Goal: Task Accomplishment & Management: Use online tool/utility

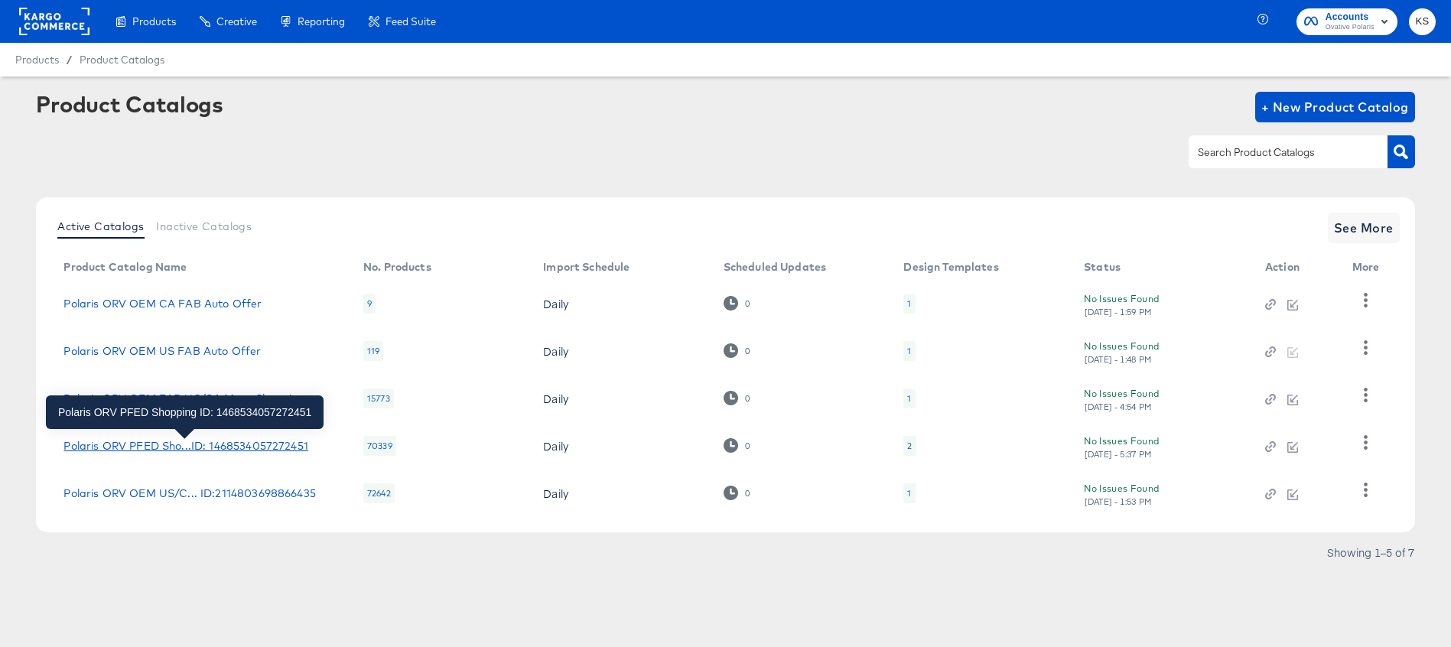
click at [202, 450] on div "Polaris ORV PFED Sho...ID: 1468534057272451" at bounding box center [185, 446] width 244 height 12
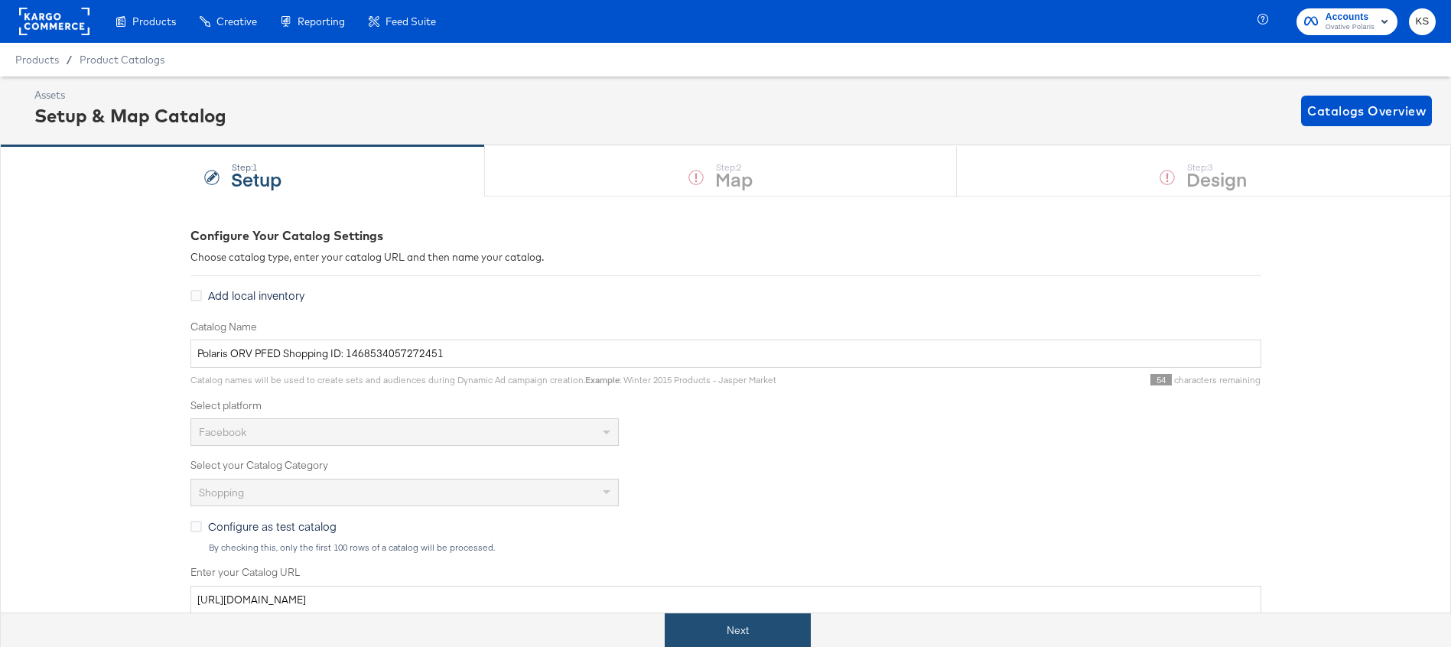
click at [700, 622] on button "Next" at bounding box center [738, 630] width 146 height 34
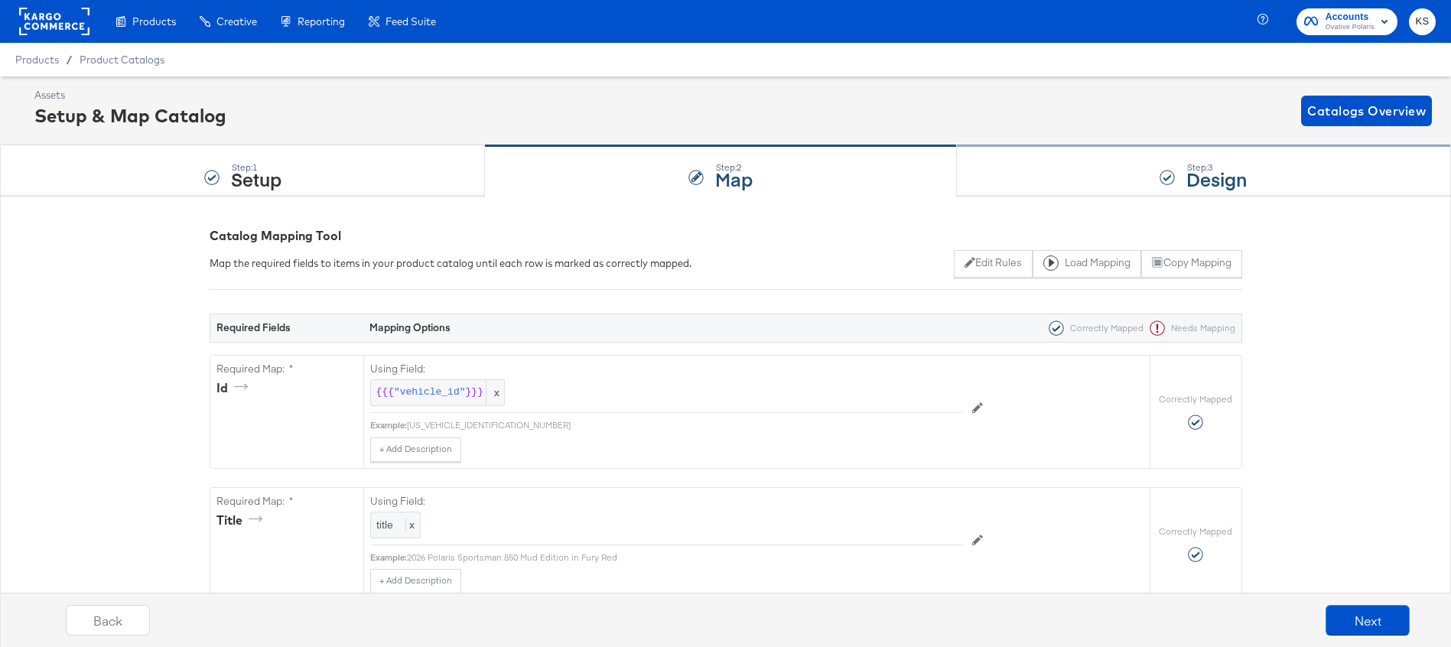
click at [1017, 176] on div "Step: 3 Design" at bounding box center [1204, 171] width 494 height 50
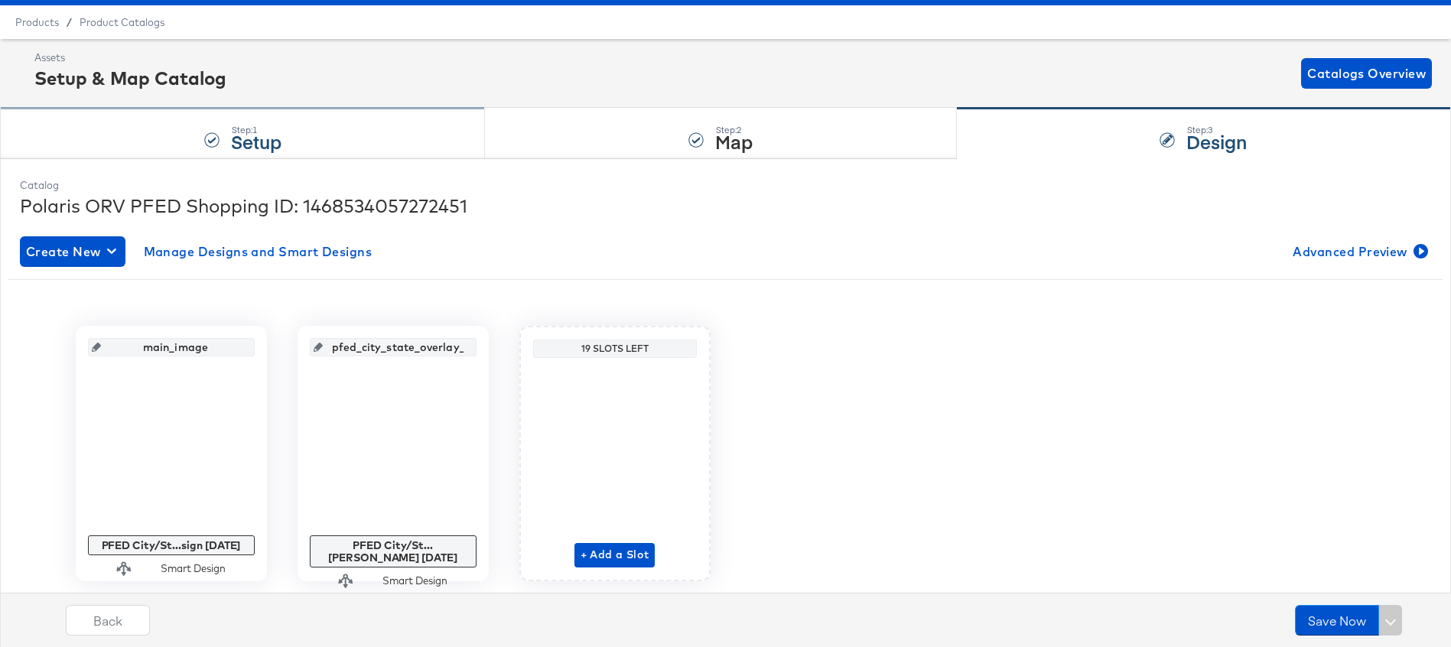
scroll to position [47, 0]
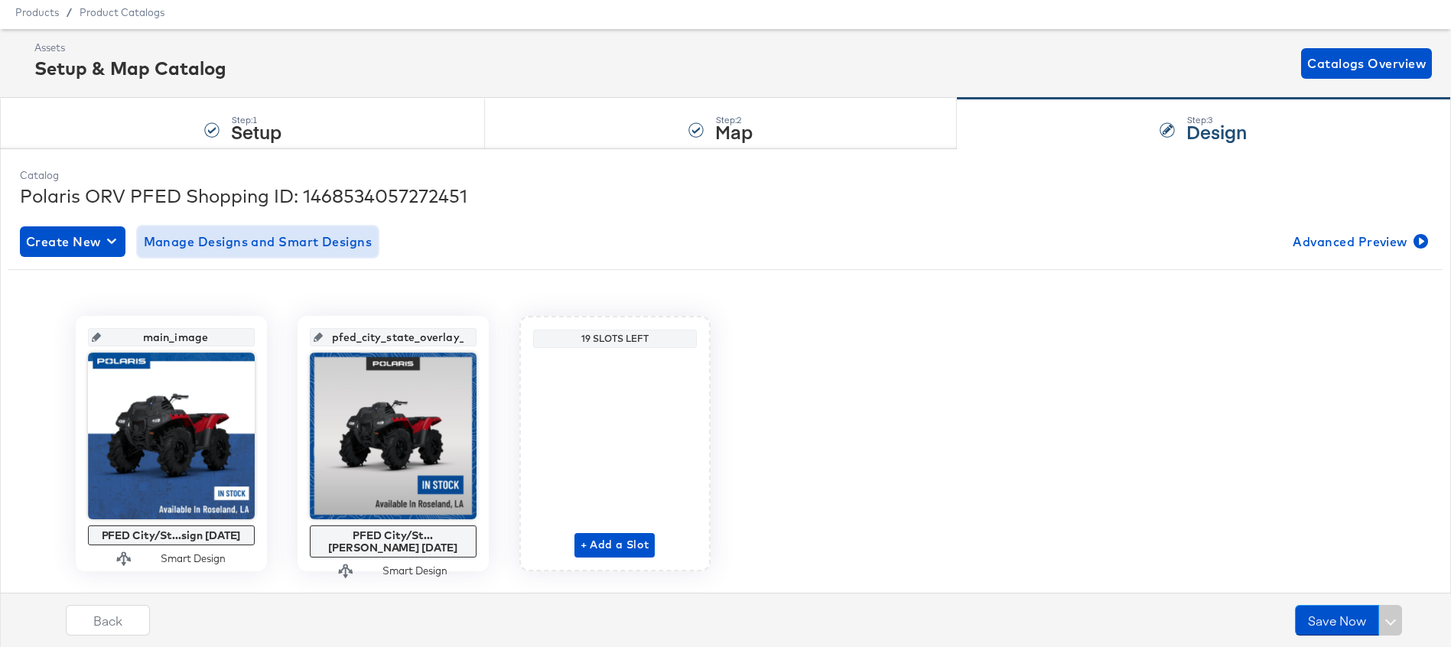
click at [298, 242] on span "Manage Designs and Smart Designs" at bounding box center [258, 241] width 229 height 21
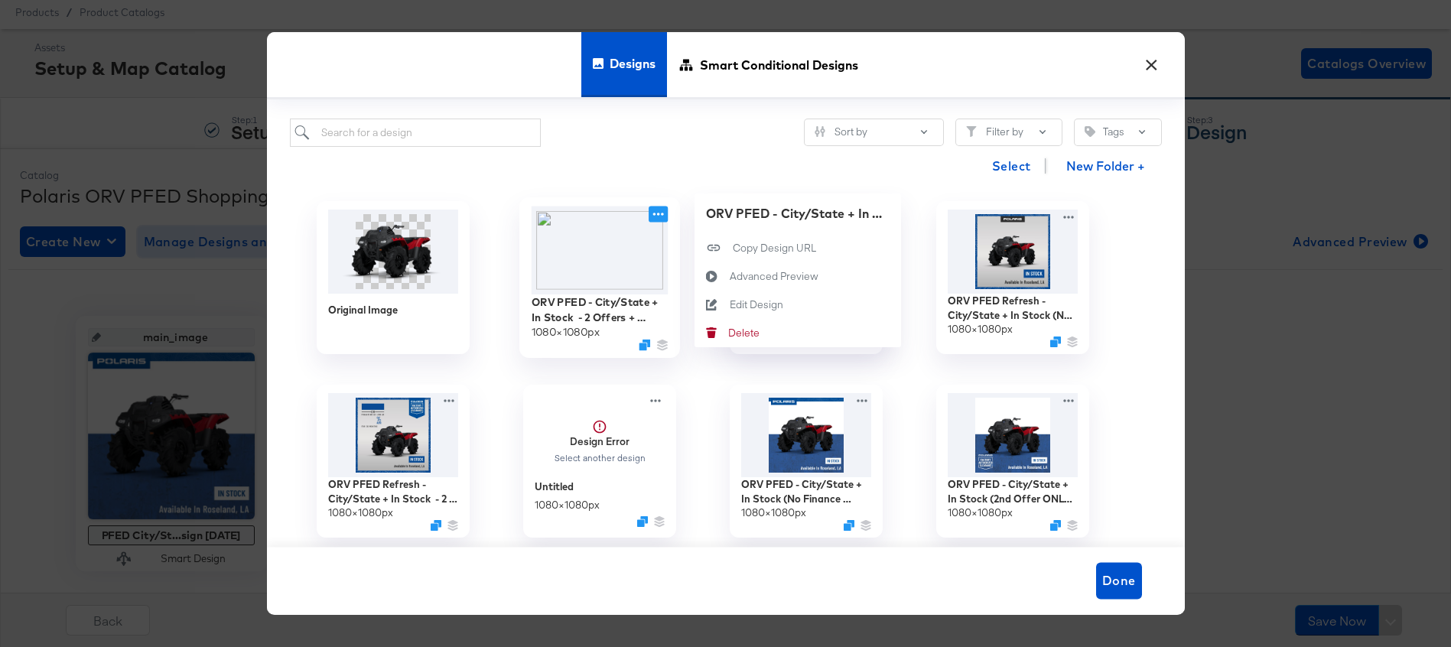
click at [652, 216] on icon at bounding box center [657, 214] width 19 height 16
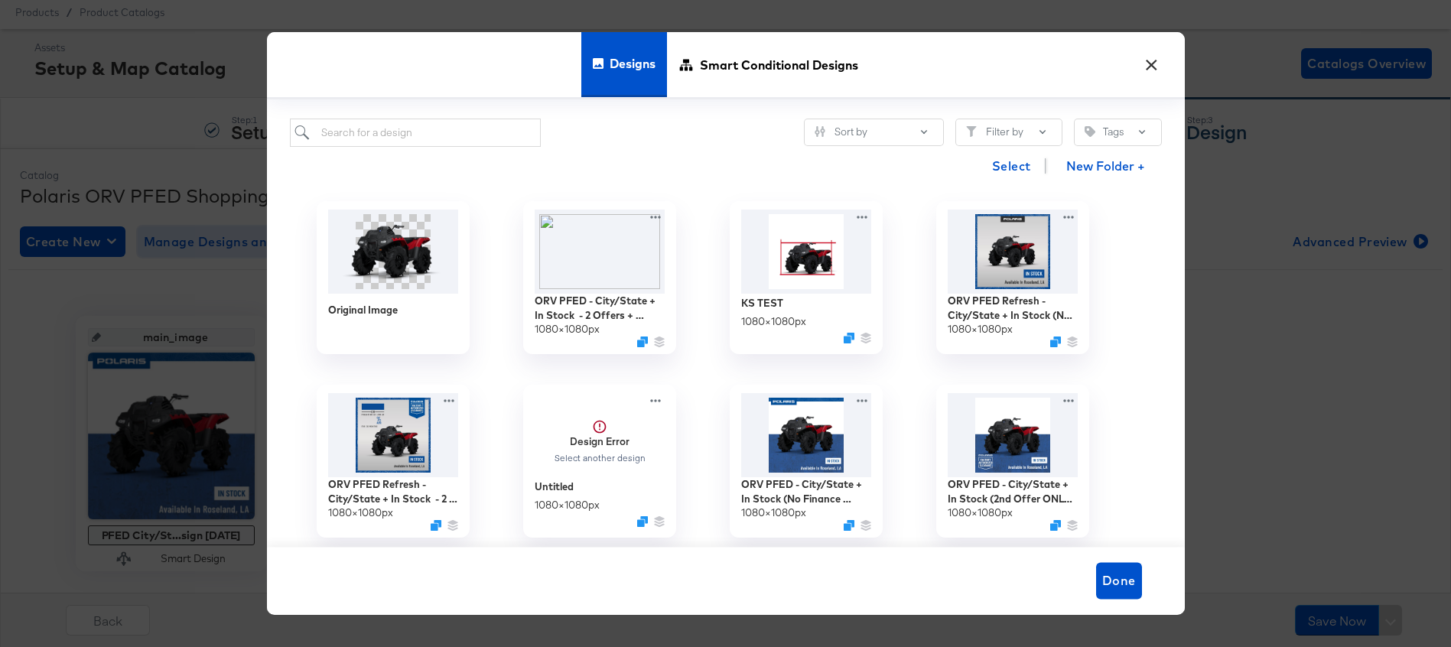
click at [453, 369] on div "ORV PFED Refresh - City/State + In Stock - 2 Offers Refresh 1080 × 1080 px" at bounding box center [393, 461] width 206 height 184
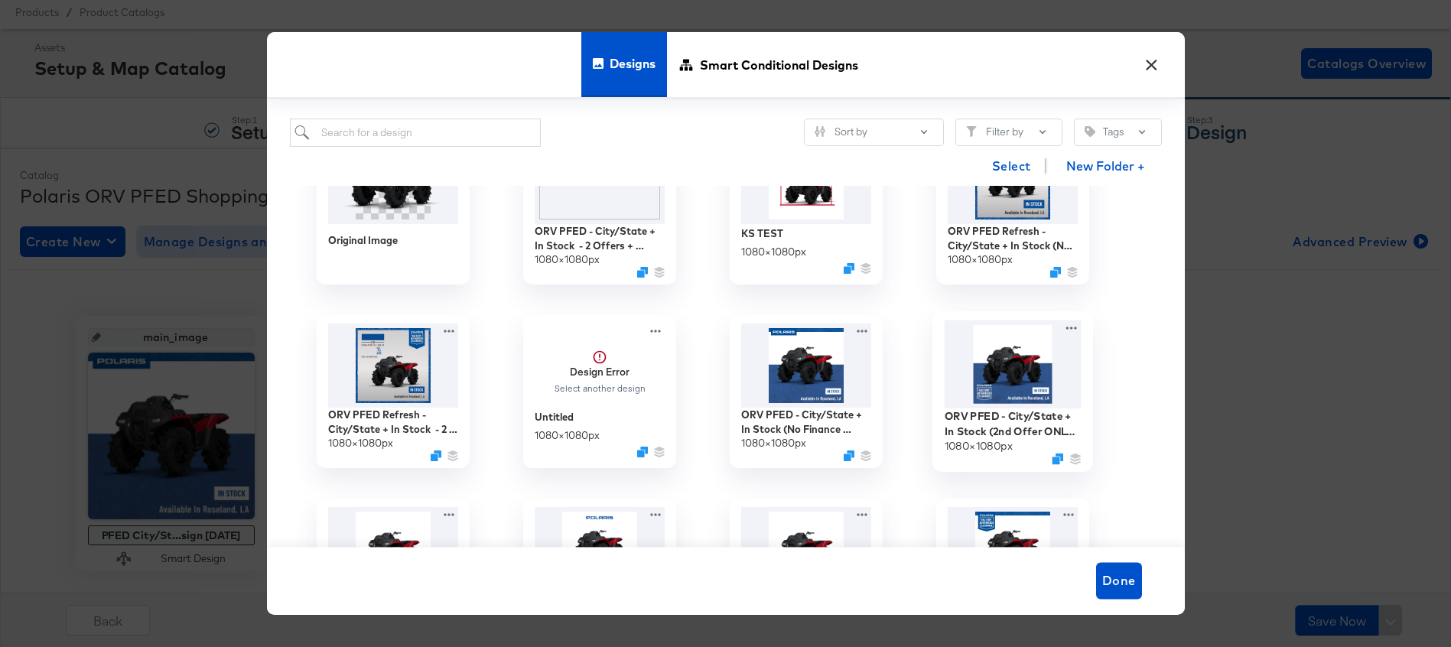
scroll to position [256, 0]
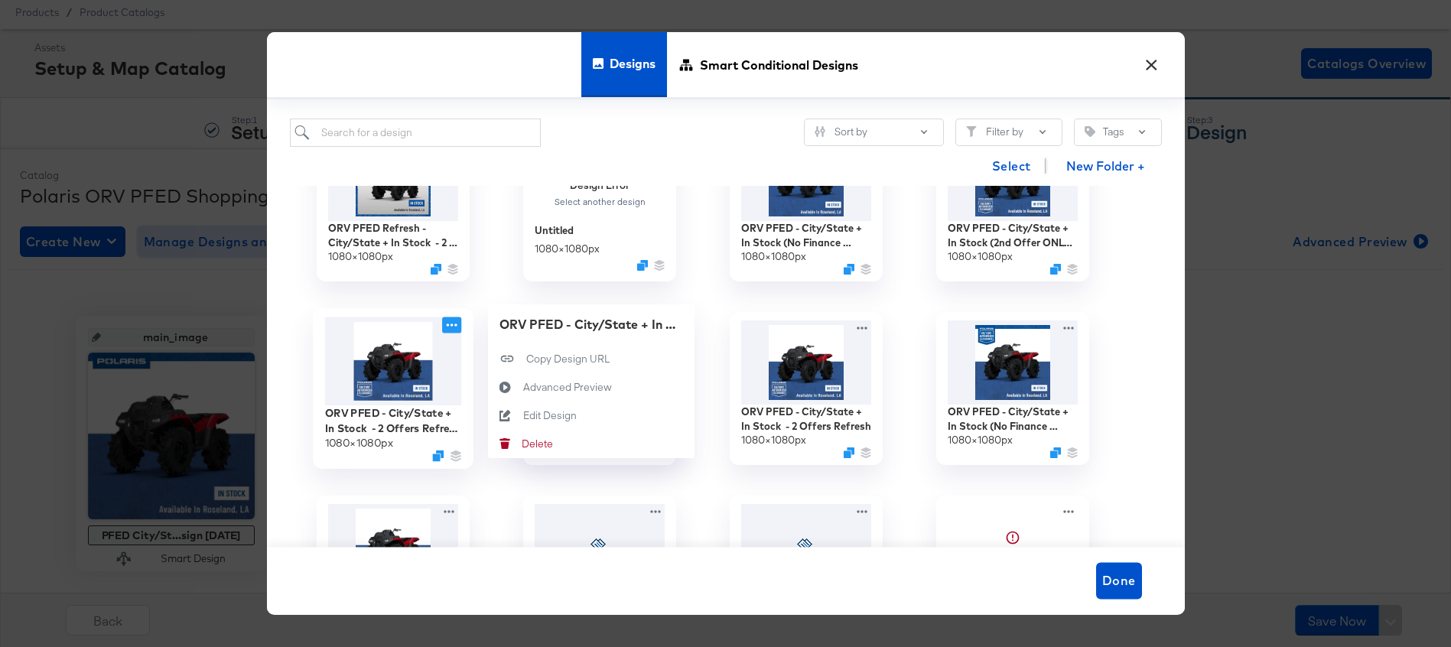
click at [453, 324] on icon at bounding box center [451, 325] width 19 height 16
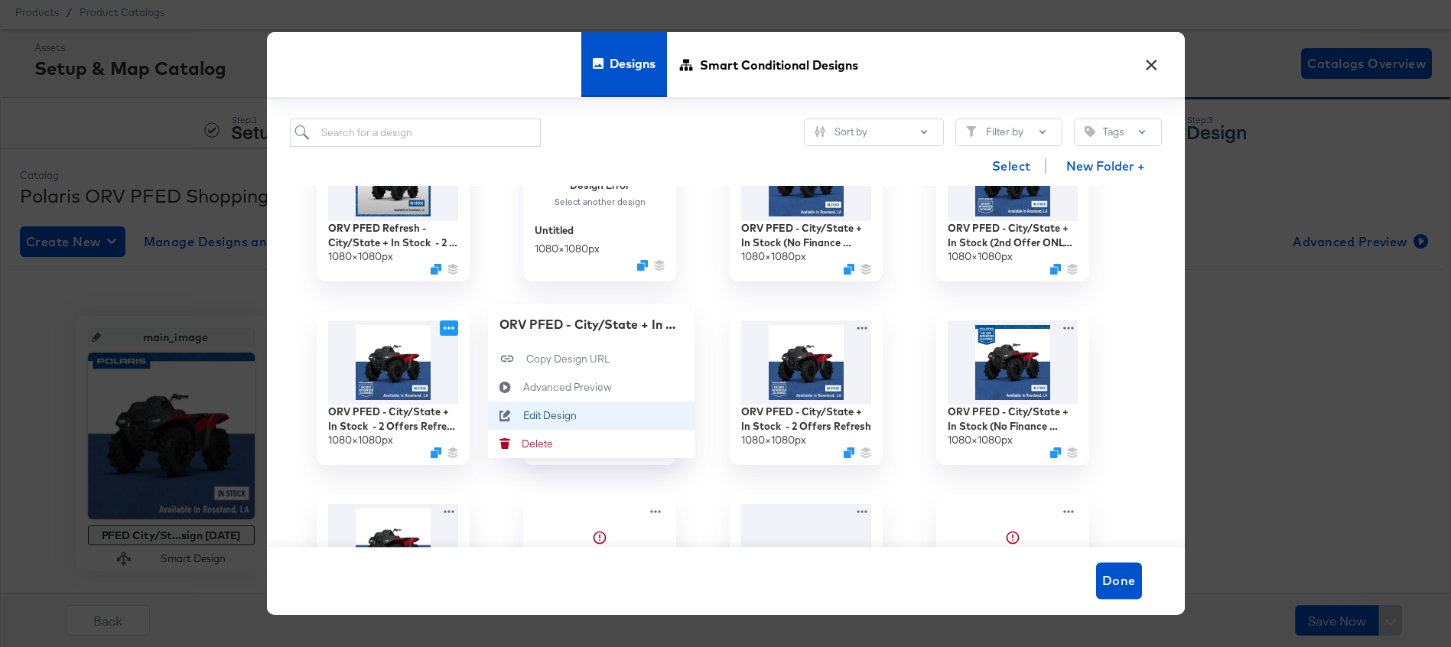
click at [522, 415] on div "Edit Design Edit Design" at bounding box center [522, 415] width 0 height 0
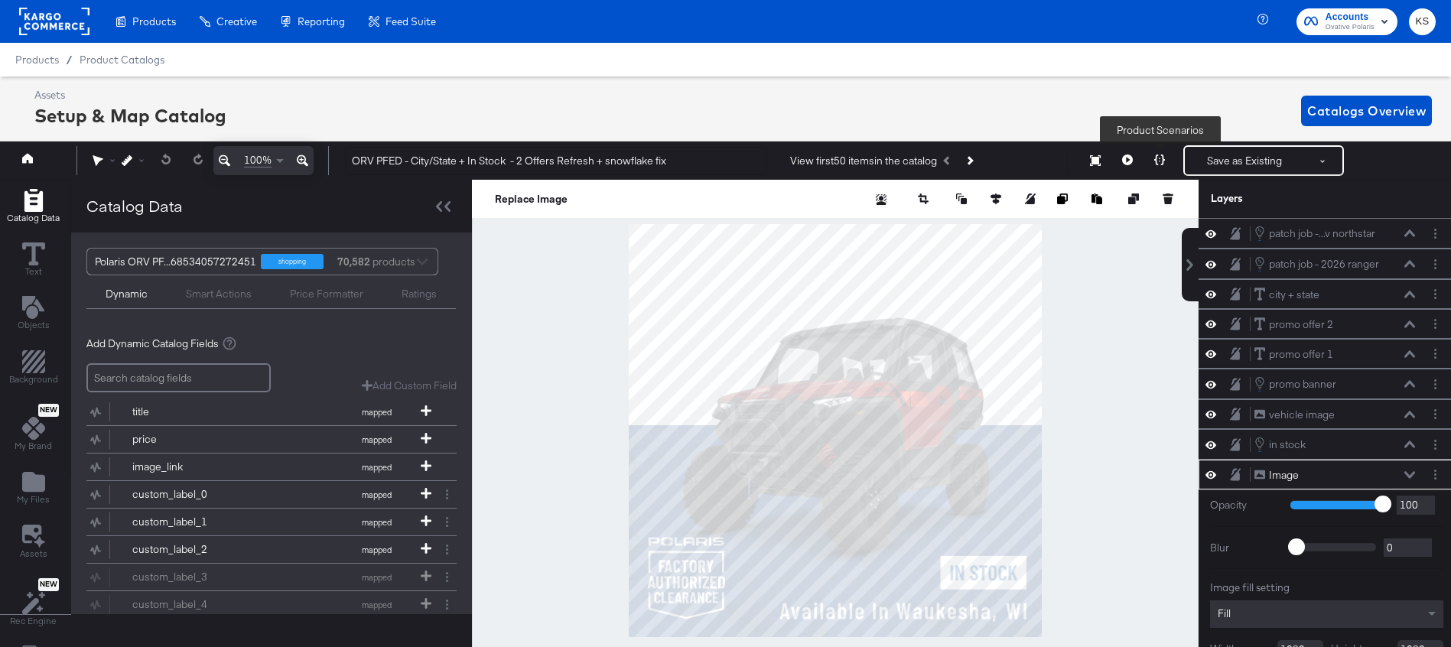
click at [1159, 157] on icon at bounding box center [1159, 159] width 11 height 11
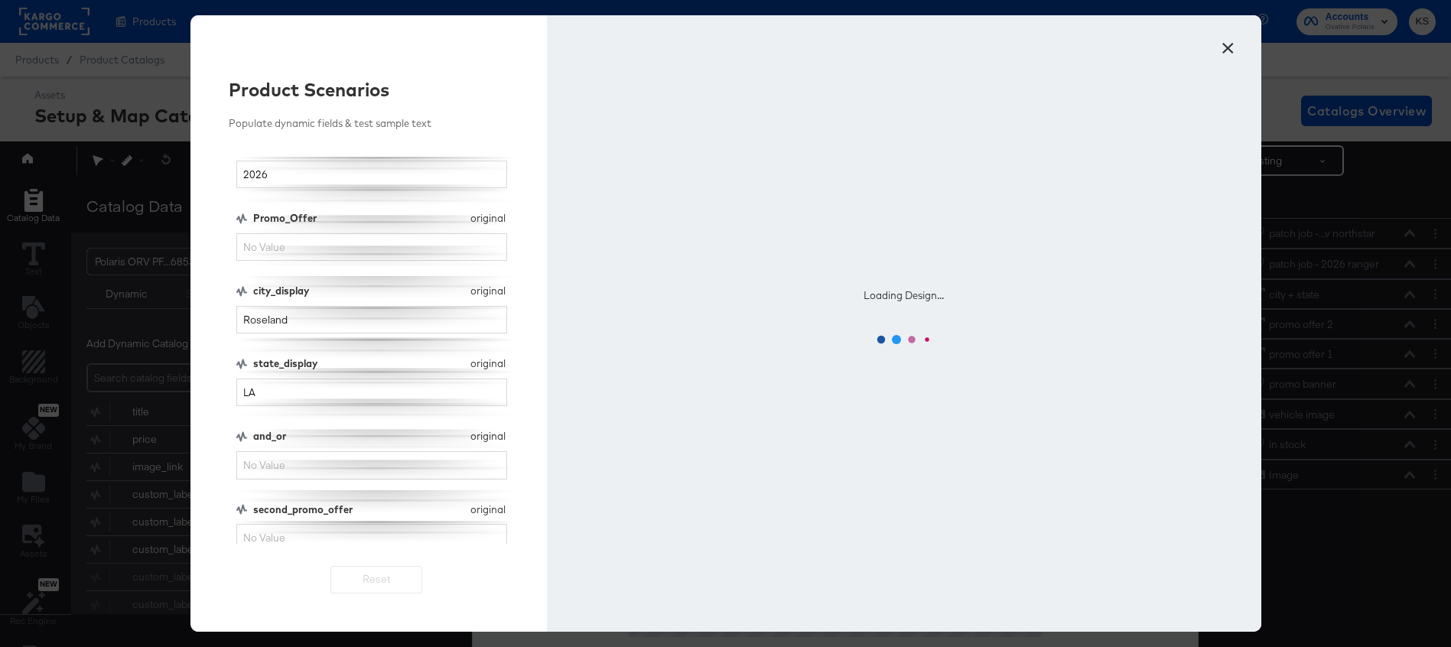
scroll to position [171, 0]
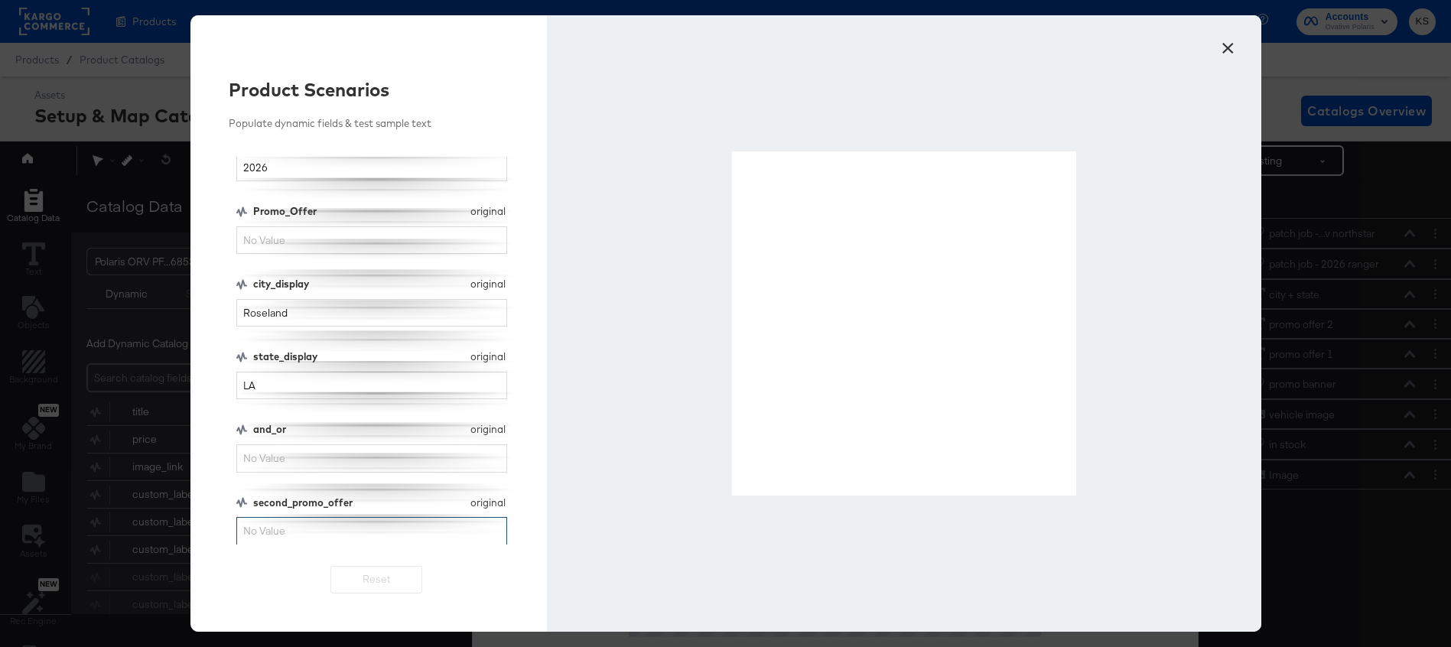
click at [348, 526] on input "second_promo_offer" at bounding box center [371, 531] width 271 height 28
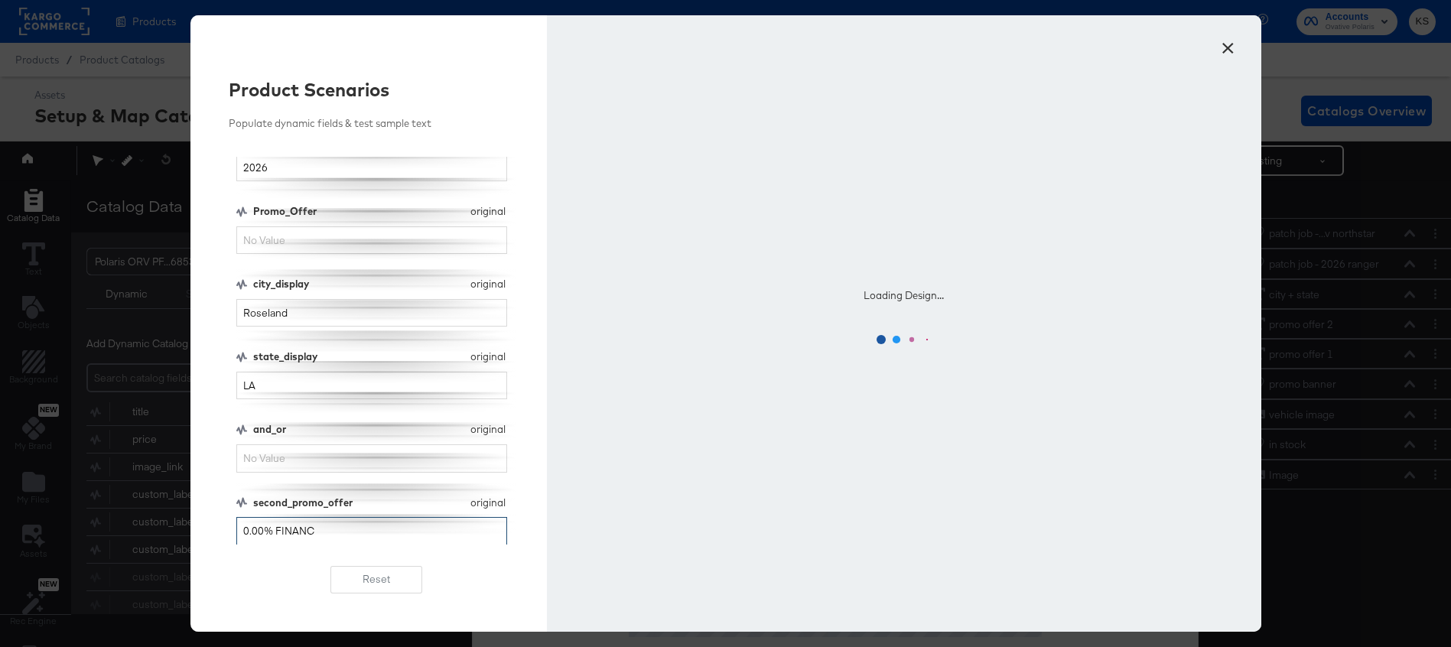
type input "0.00% FINANC"
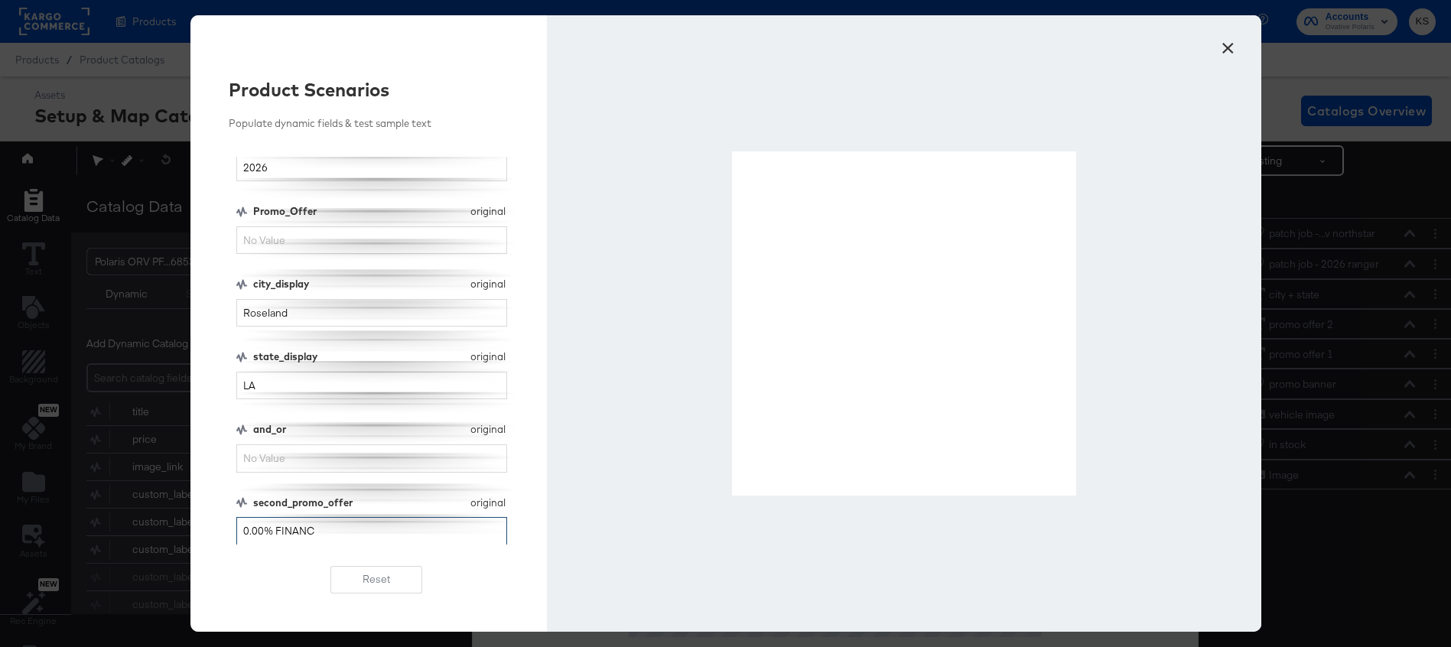
scroll to position [44, 0]
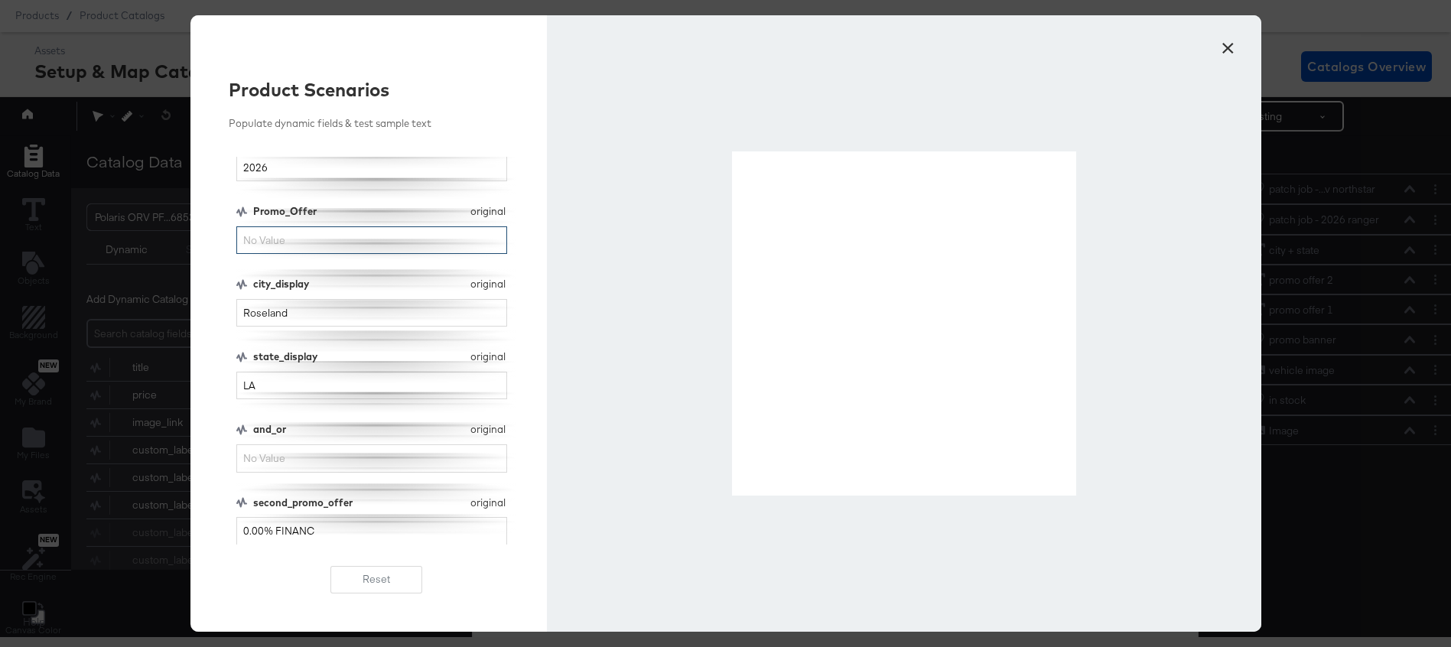
click at [284, 235] on input "Promo_Offer" at bounding box center [371, 240] width 271 height 28
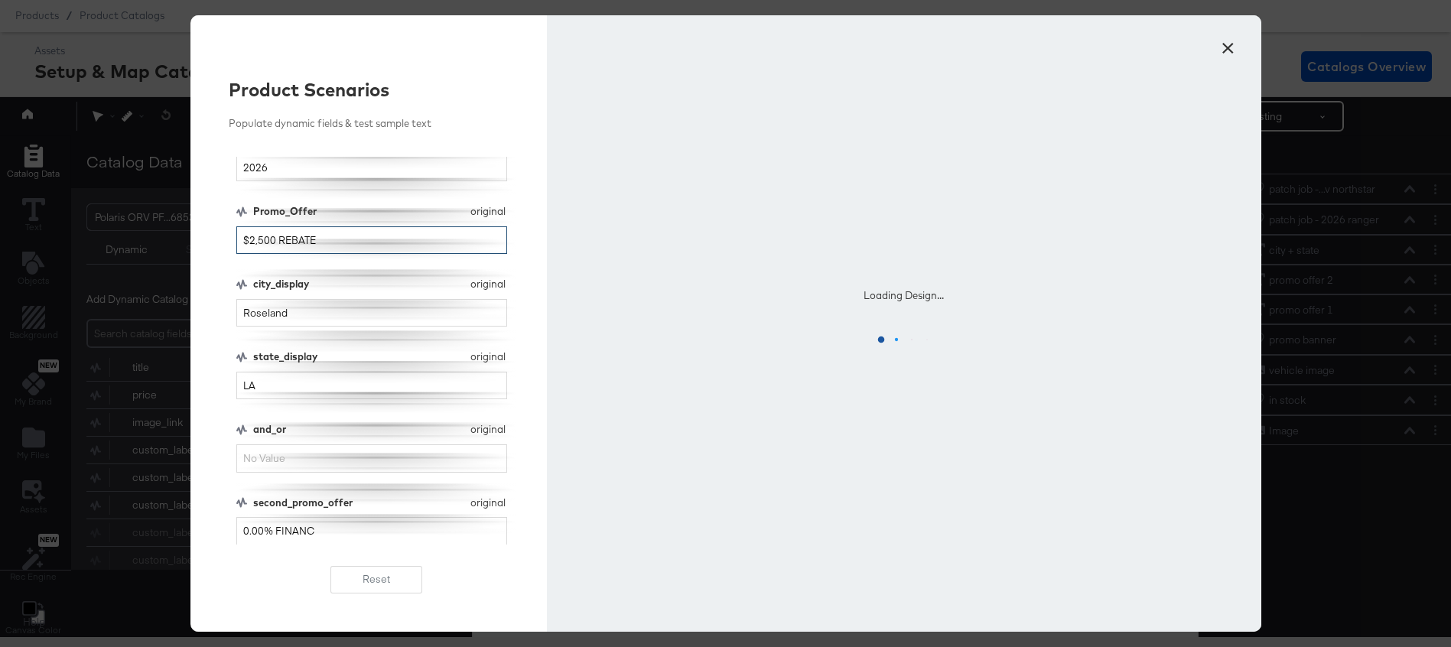
type input "$2,500 REBATE"
click at [276, 458] on input "and_or" at bounding box center [371, 458] width 271 height 28
type input "A"
type input "OR"
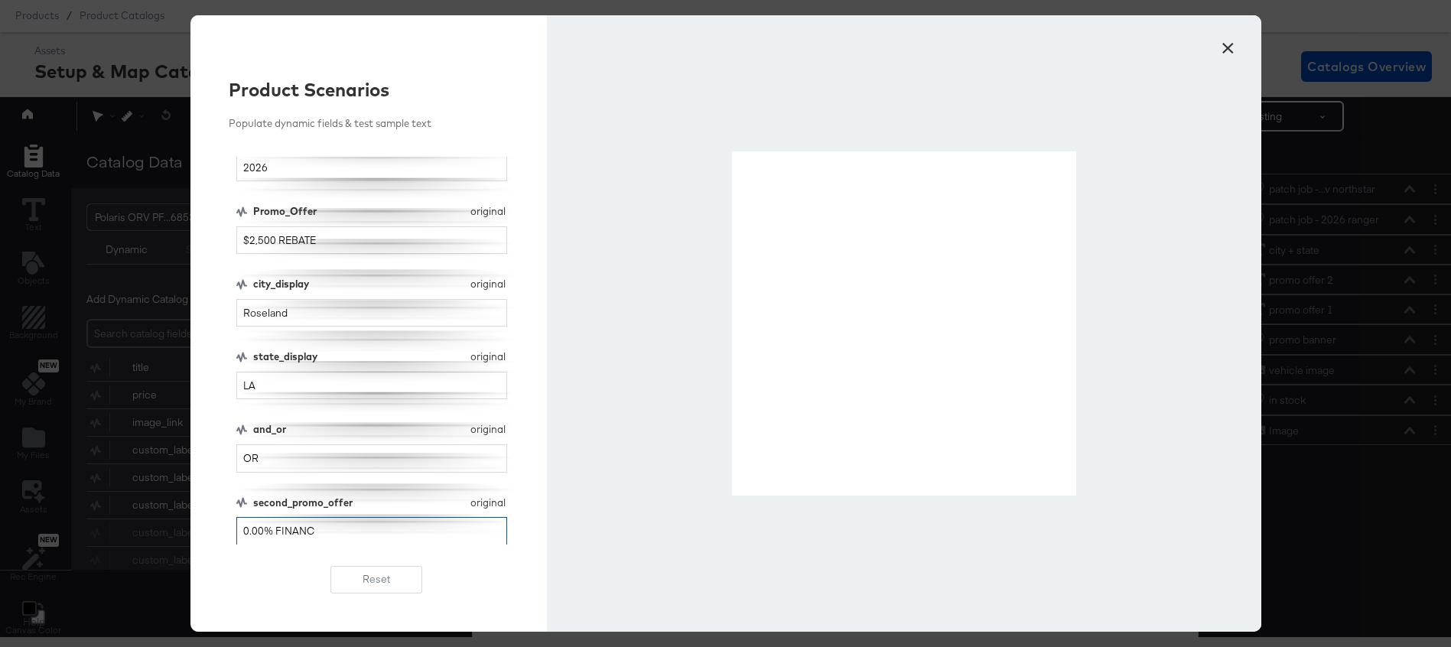
click at [304, 538] on input "0.00% FINANC" at bounding box center [371, 531] width 271 height 28
click at [373, 525] on input "0.00% FINANC" at bounding box center [371, 531] width 271 height 28
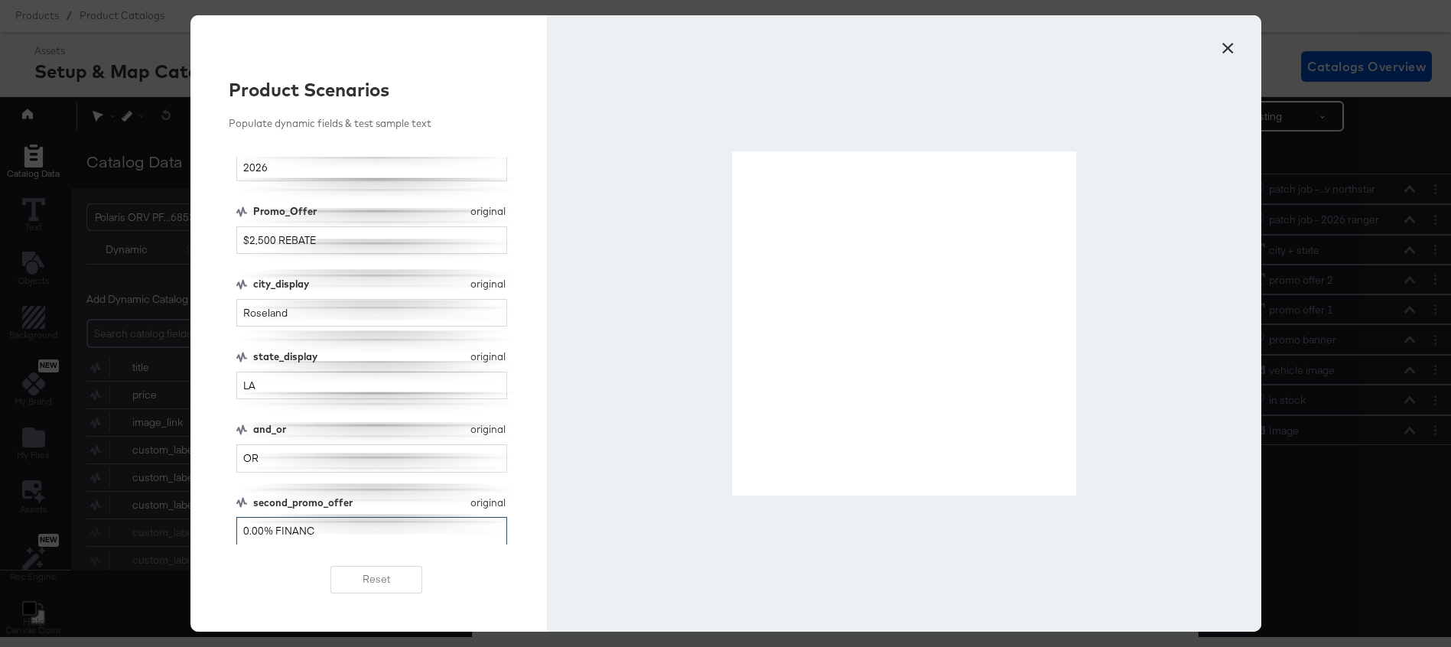
click at [373, 525] on input "0.00% FINANC" at bounding box center [371, 531] width 271 height 28
type input "FINANCING AS LOW AS 0.00% APR FOR 36 MONTHS"
click at [1222, 47] on button "×" at bounding box center [1228, 45] width 28 height 28
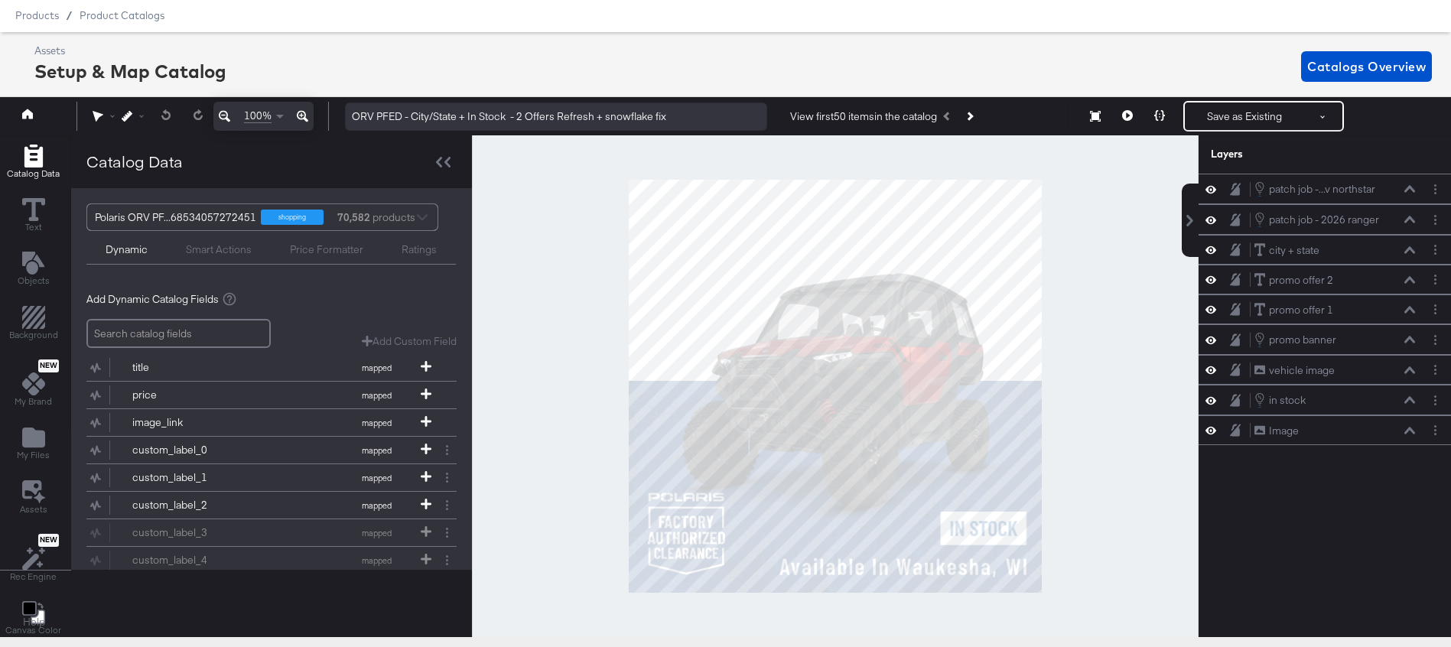
scroll to position [0, 0]
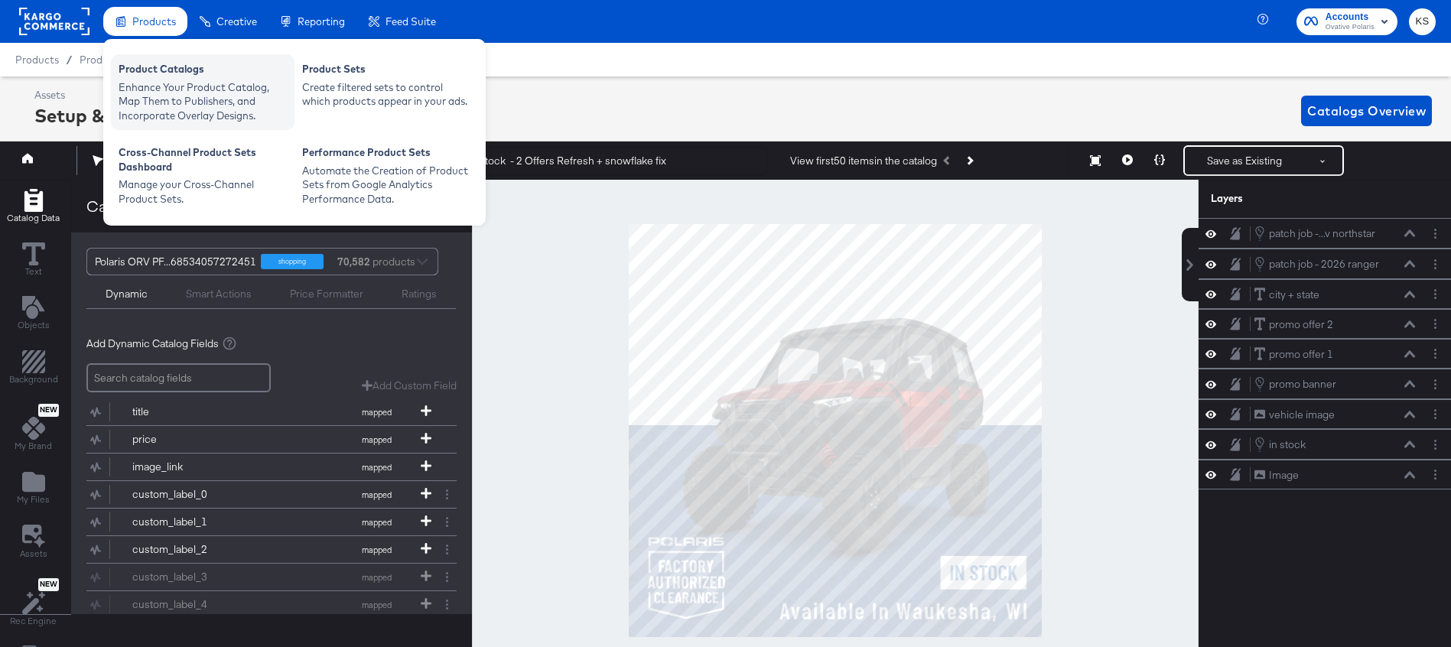
click at [161, 75] on div "Product Catalogs" at bounding box center [203, 71] width 168 height 18
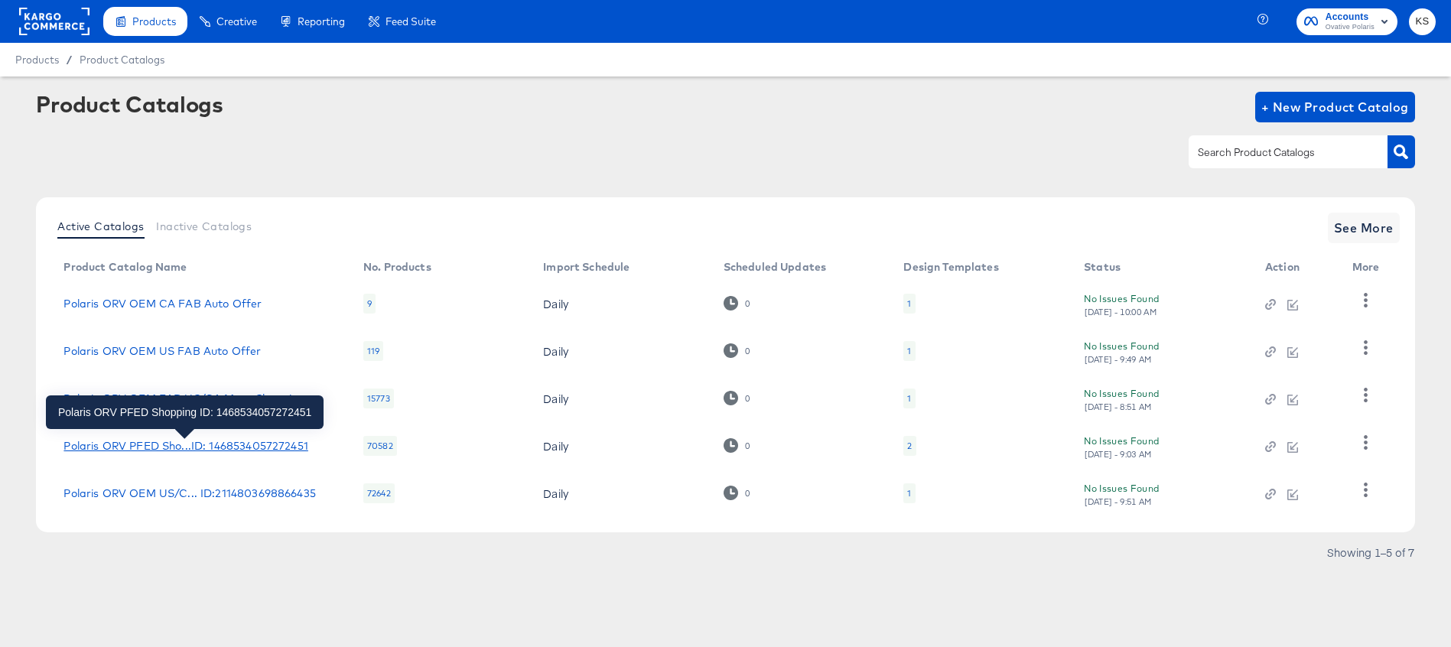
click at [201, 445] on div "Polaris ORV PFED Sho...ID: 1468534057272451" at bounding box center [185, 446] width 244 height 12
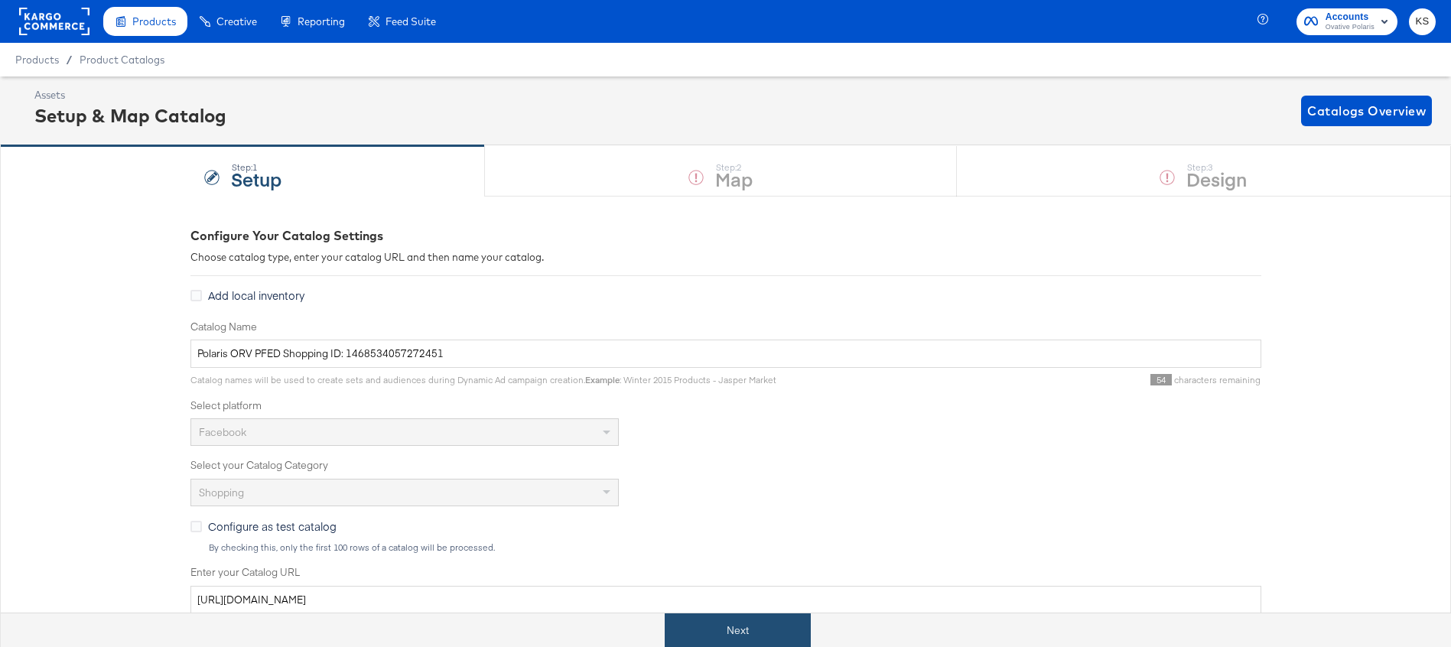
click at [720, 628] on button "Next" at bounding box center [738, 630] width 146 height 34
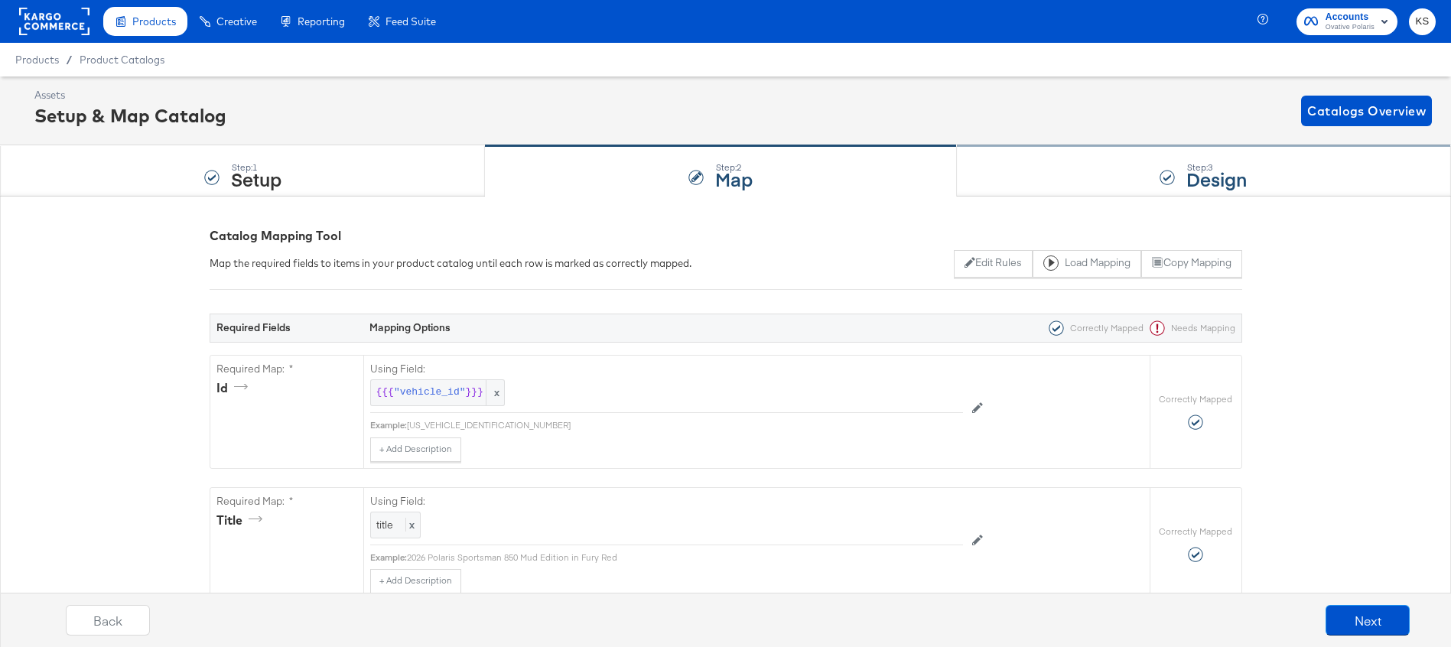
click at [1040, 185] on div "Step: 3 Design" at bounding box center [1204, 171] width 494 height 50
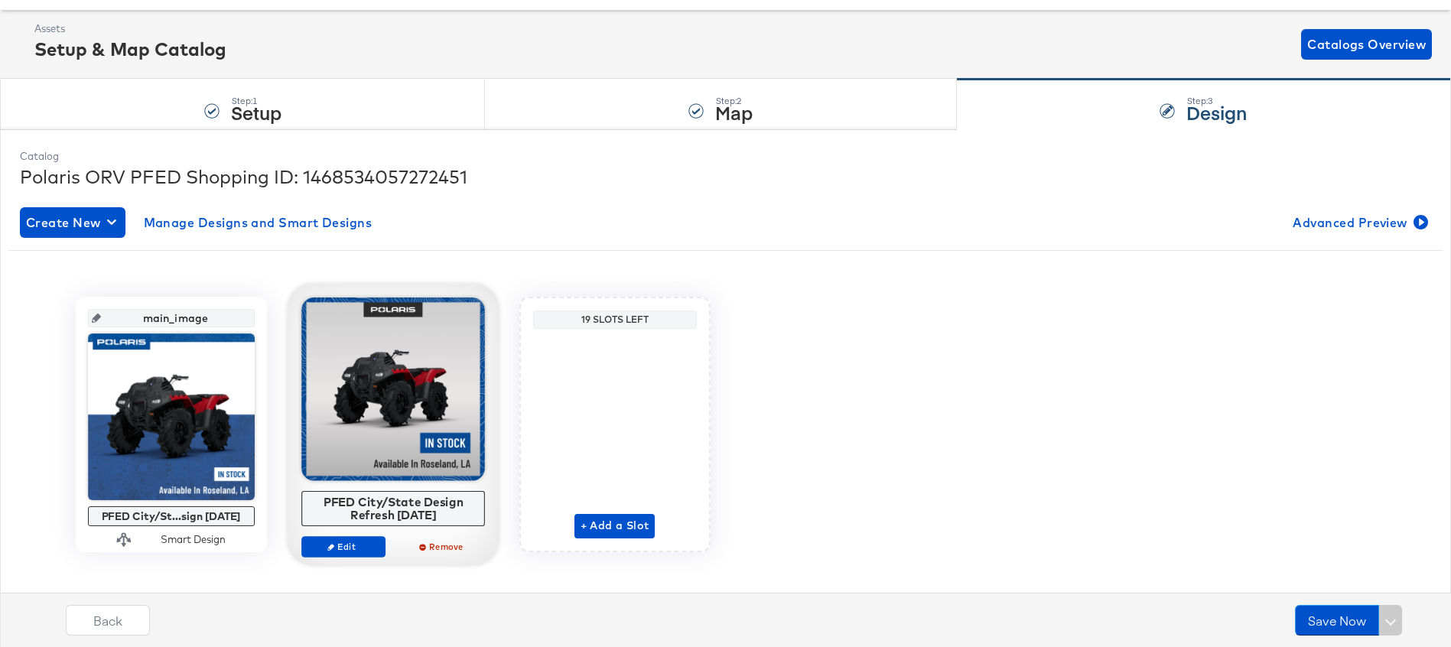
scroll to position [83, 0]
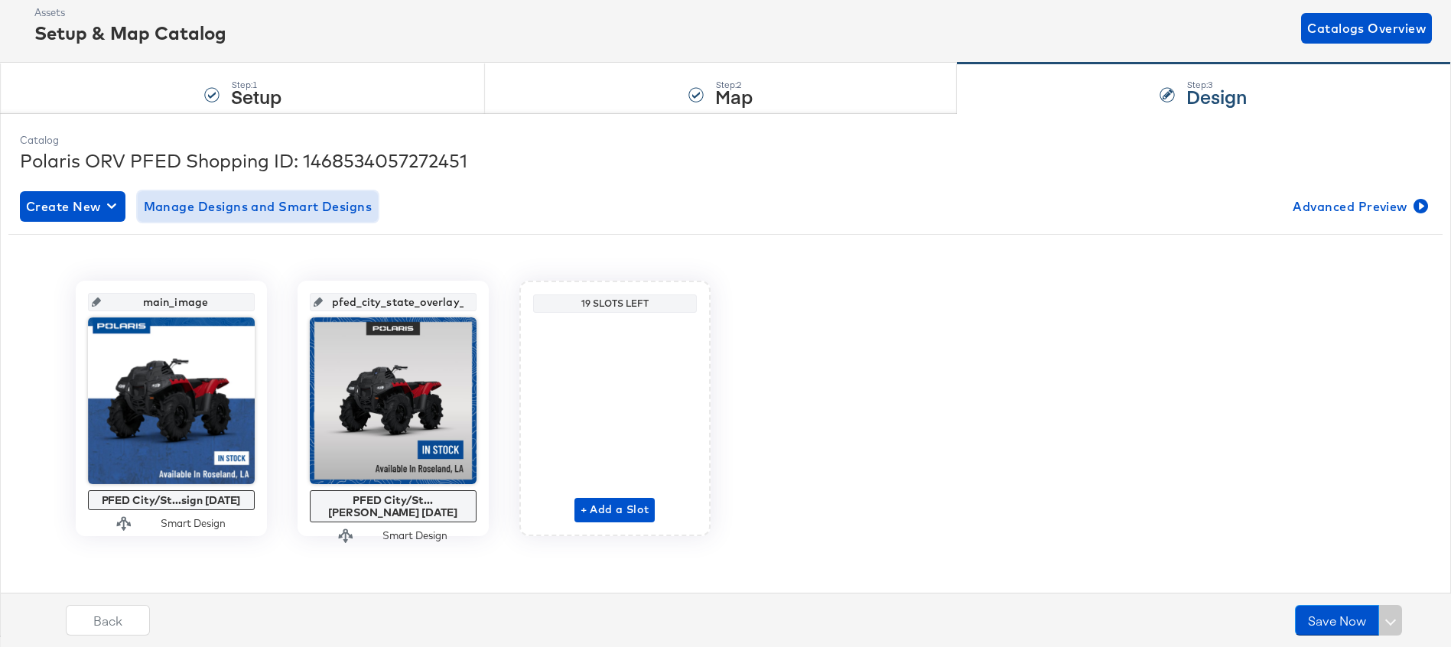
click at [240, 215] on span "Manage Designs and Smart Designs" at bounding box center [258, 206] width 229 height 21
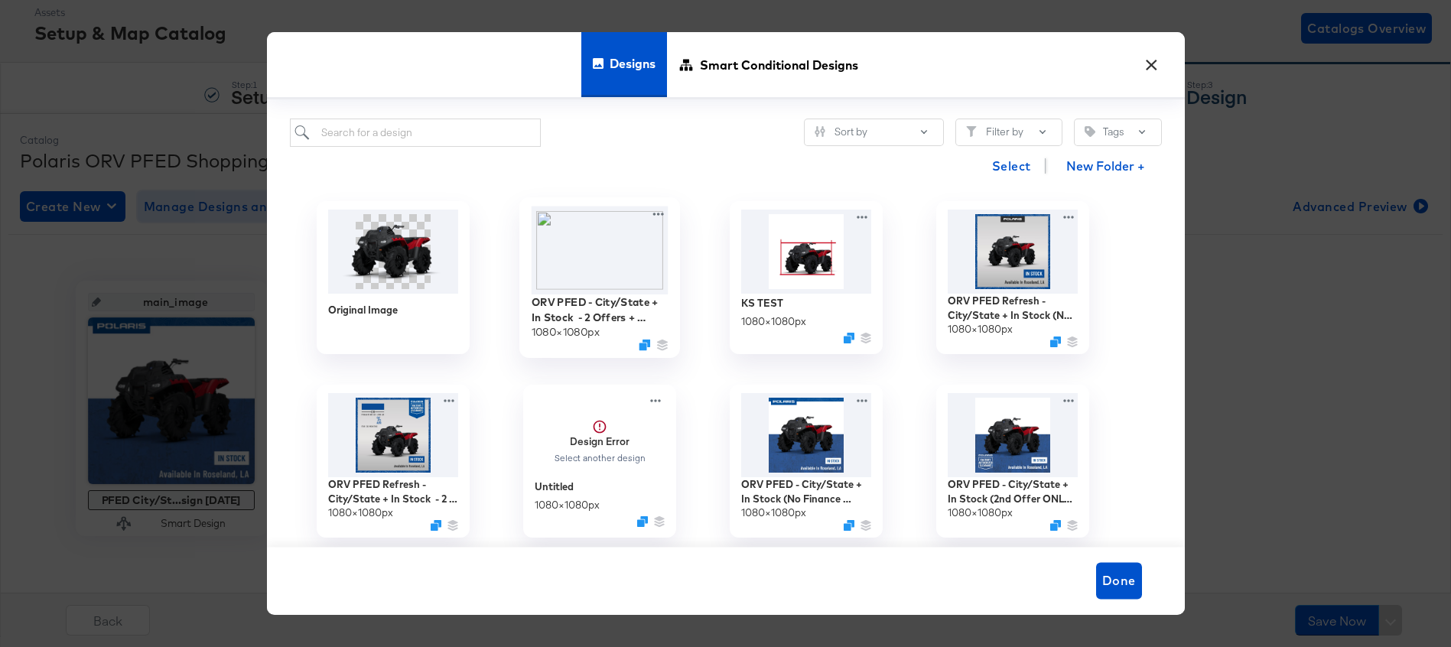
scroll to position [9, 0]
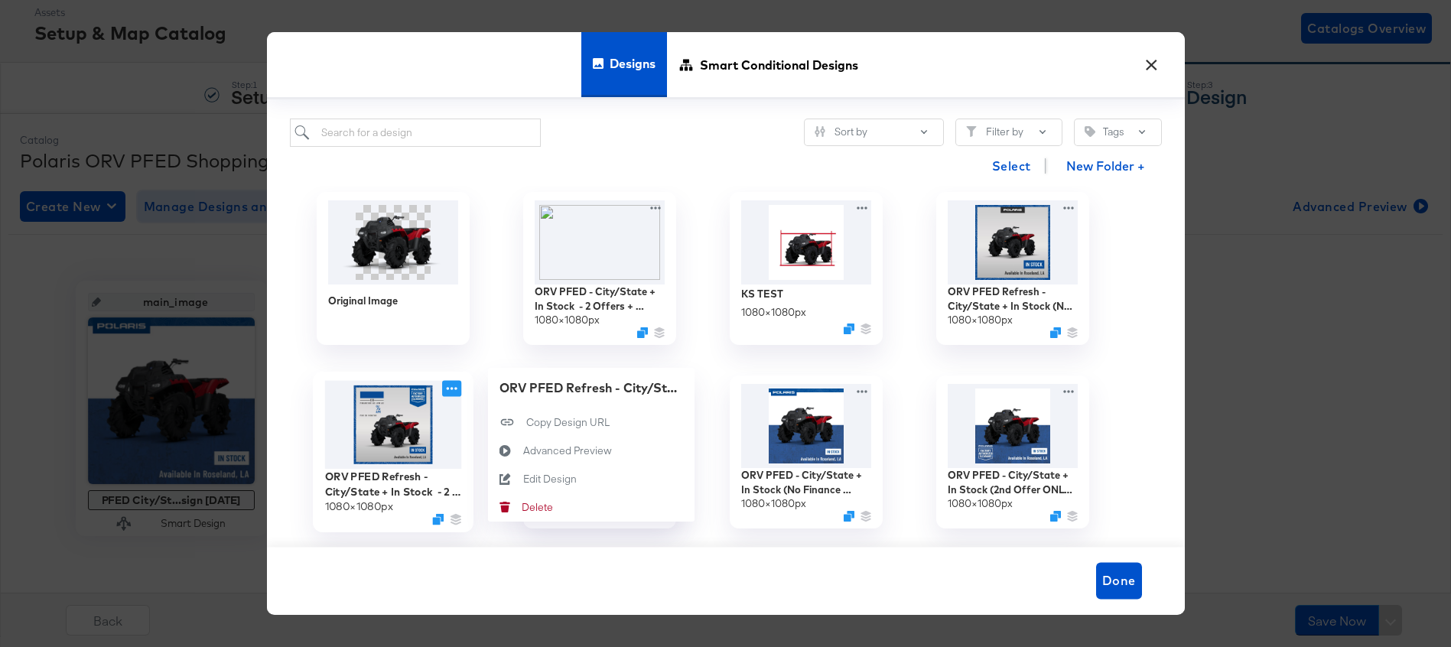
click at [450, 386] on icon at bounding box center [451, 388] width 19 height 16
click at [522, 479] on div "Edit Design Edit Design" at bounding box center [522, 479] width 0 height 0
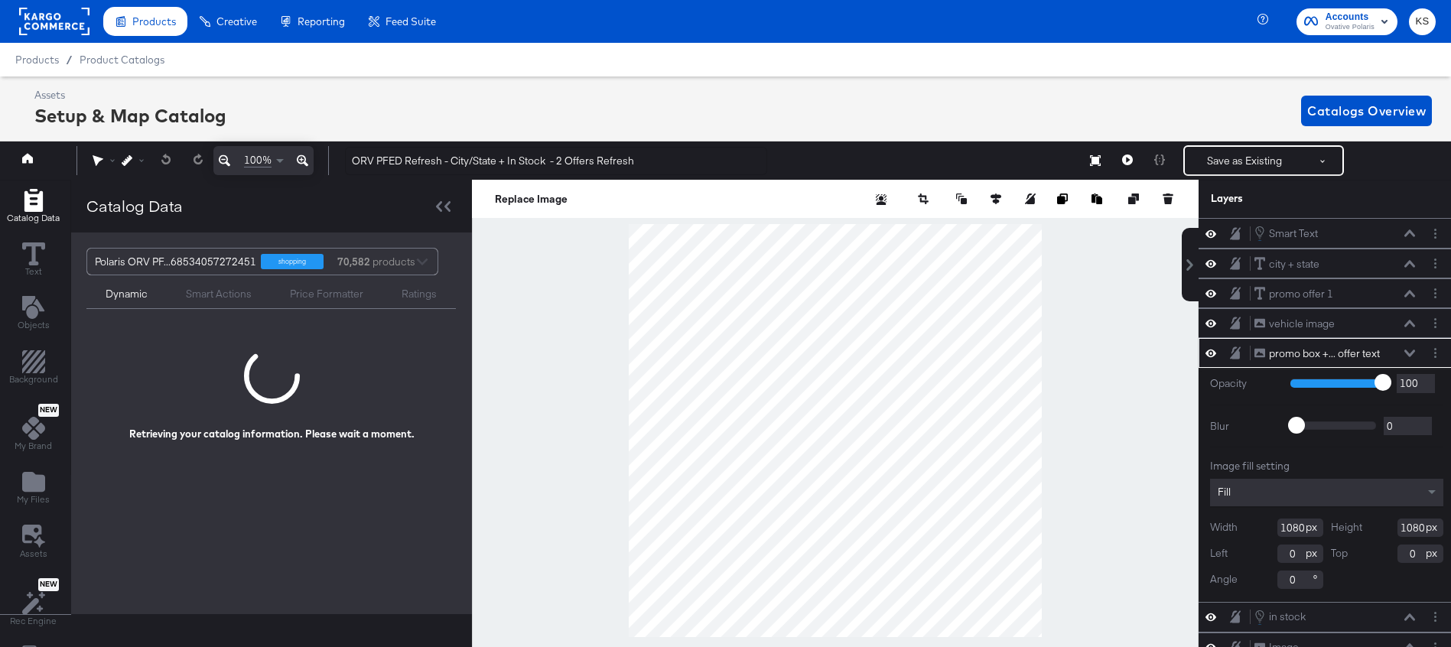
scroll to position [0, 4]
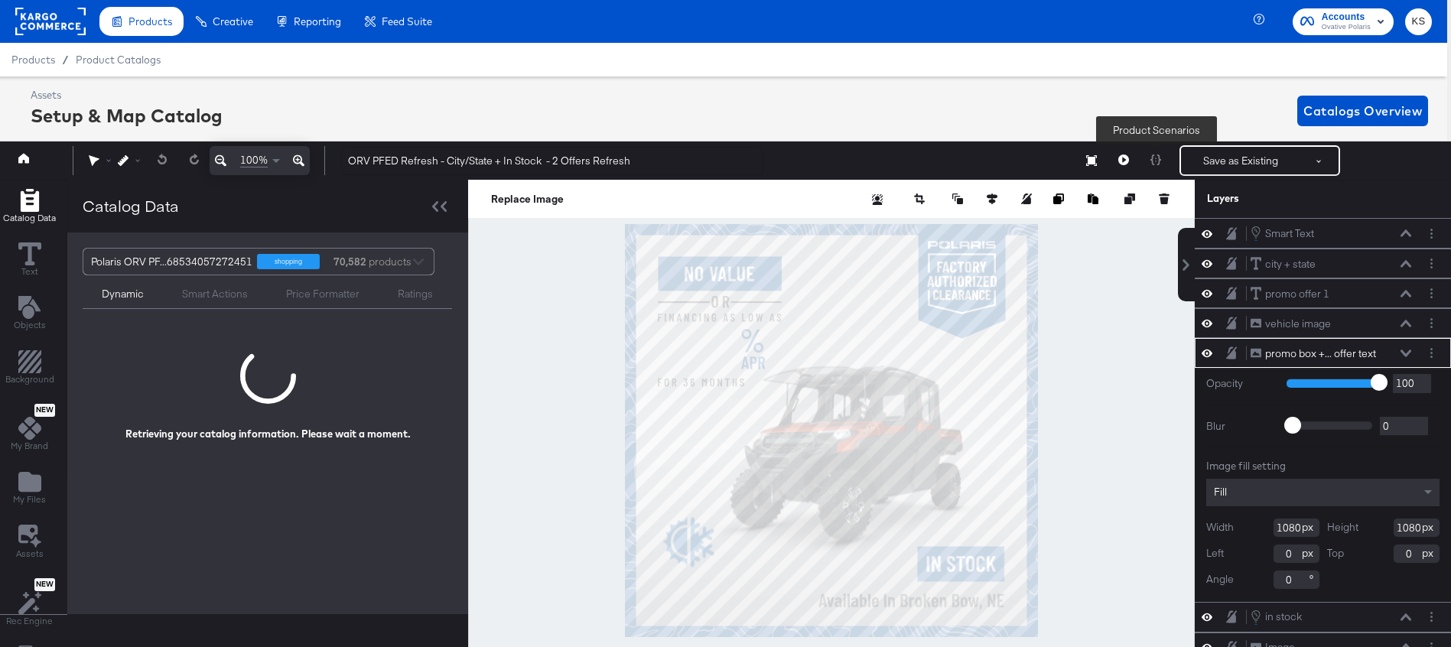
click at [1163, 161] on div at bounding box center [1155, 160] width 32 height 31
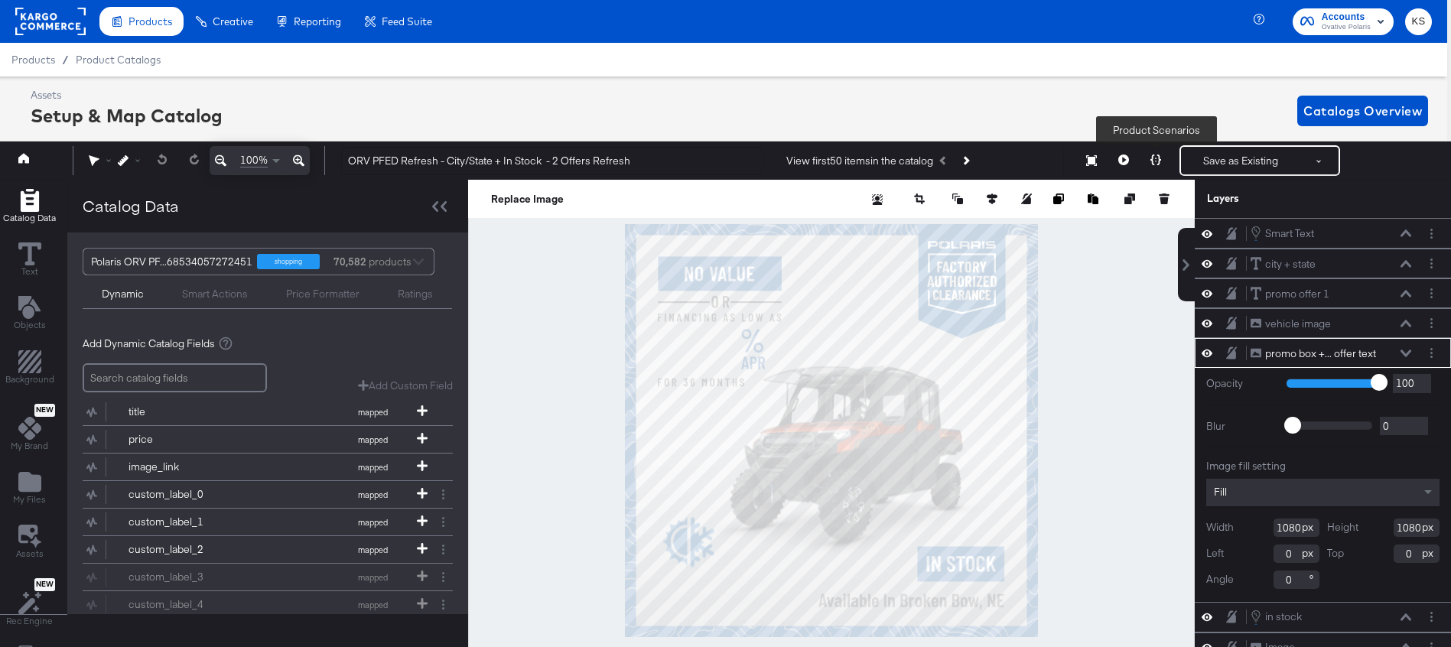
click at [1154, 164] on icon at bounding box center [1155, 159] width 11 height 11
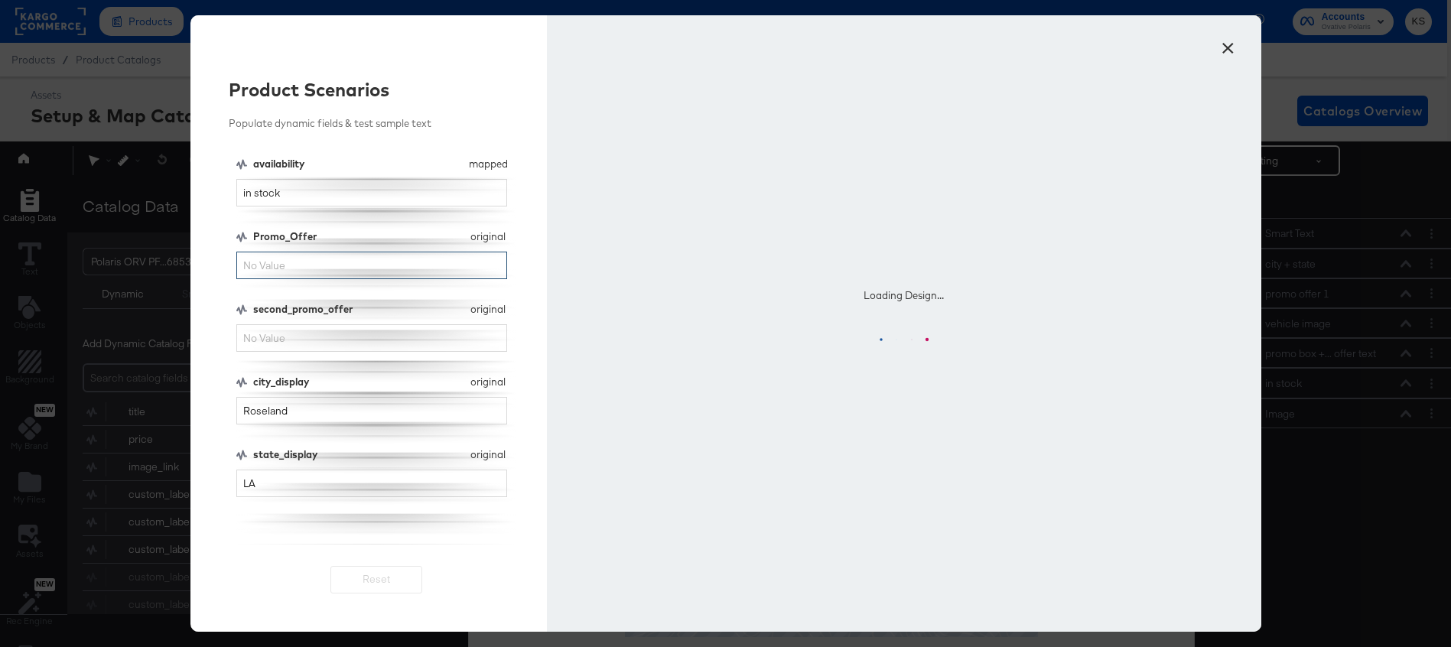
click at [336, 268] on input "Promo_Offer" at bounding box center [371, 266] width 271 height 28
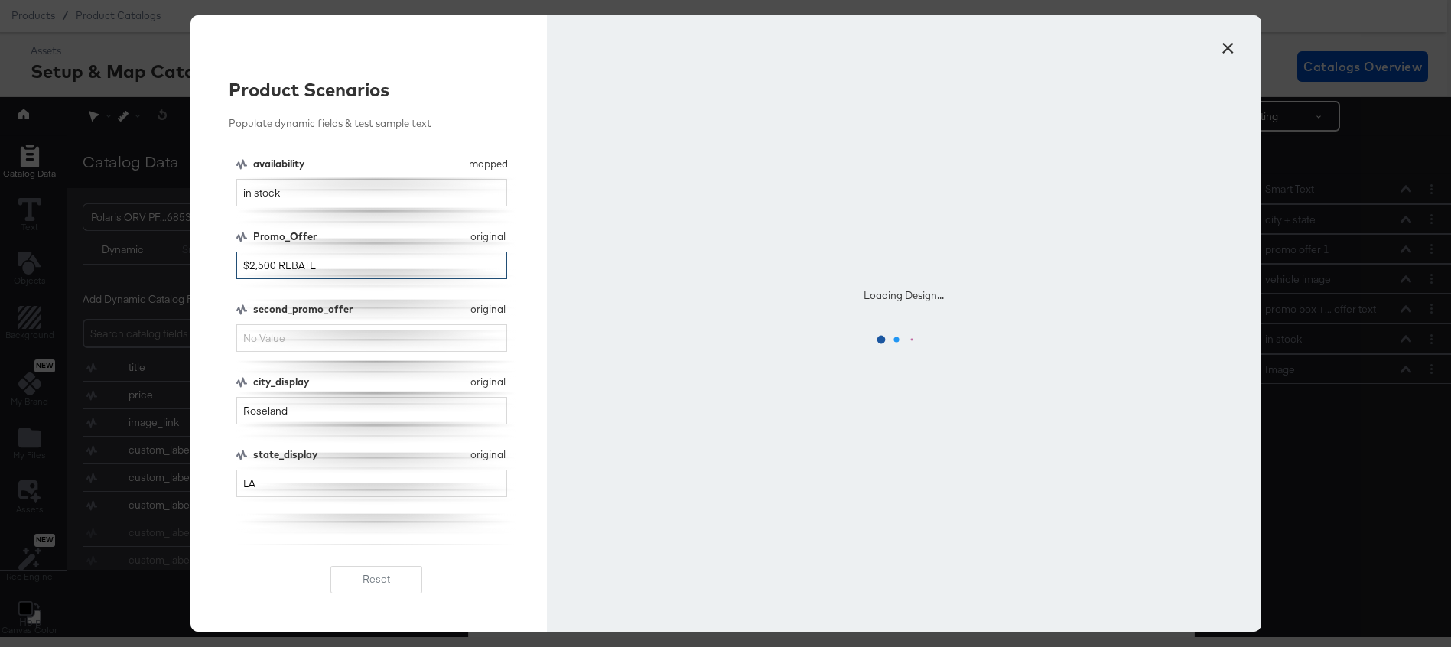
type input "$2,500 REBATE"
click at [321, 344] on input "second_promo_offer" at bounding box center [371, 338] width 271 height 28
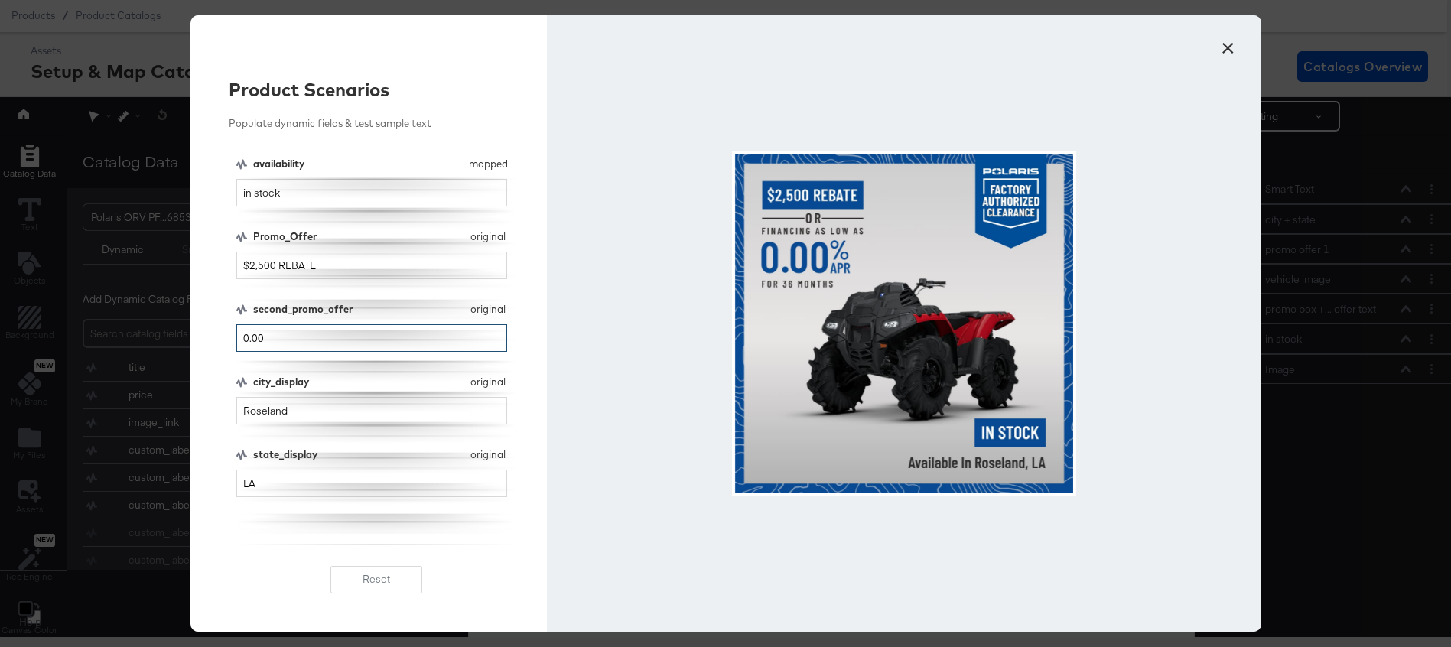
type input "0.00"
click at [1223, 47] on button "×" at bounding box center [1228, 45] width 28 height 28
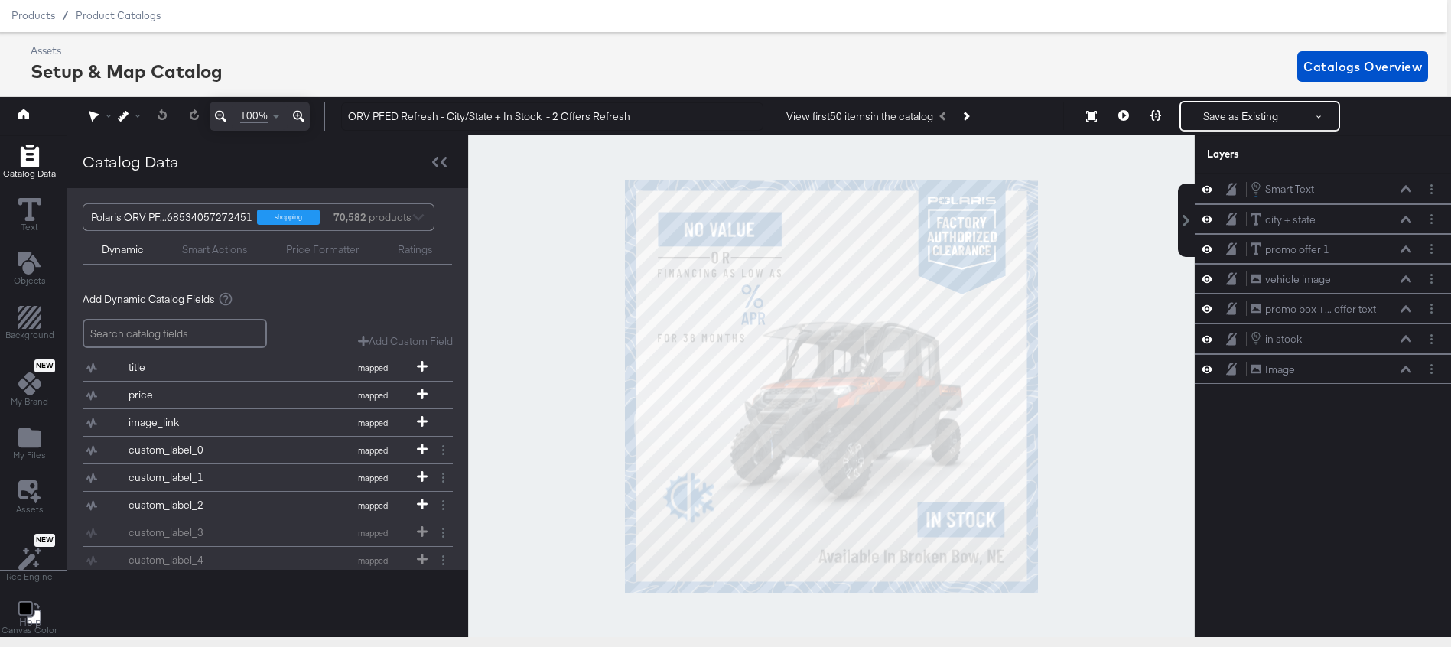
click at [1185, 53] on div "Assets Setup & Map Catalog Catalogs Overview" at bounding box center [729, 66] width 1397 height 45
click at [119, 15] on span "Product Catalogs" at bounding box center [119, 15] width 86 height 12
